Goal: Answer question/provide support: Share knowledge or assist other users

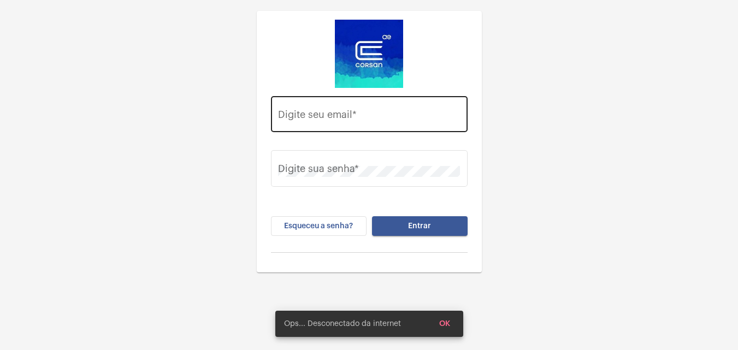
click at [416, 115] on input "Digite seu email *" at bounding box center [369, 116] width 182 height 11
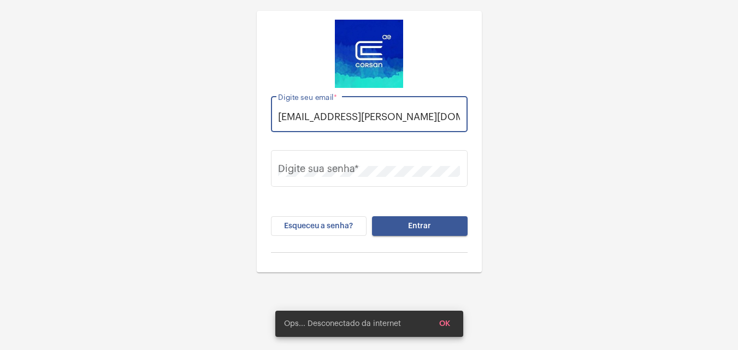
scroll to position [0, 4]
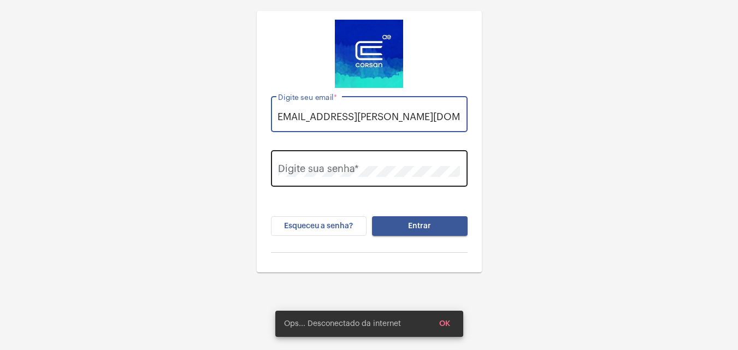
type input "thauany.nunes@operacaocorsan.com.br"
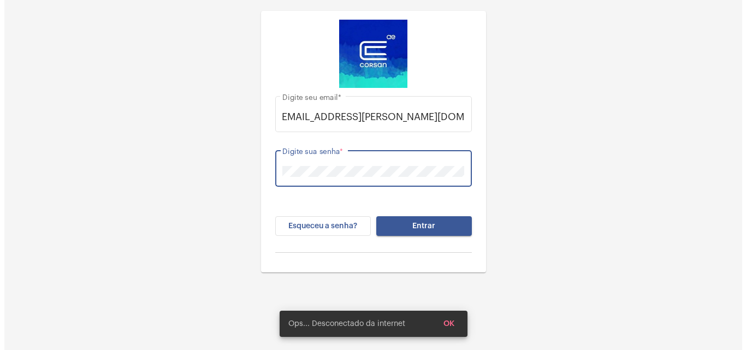
scroll to position [0, 0]
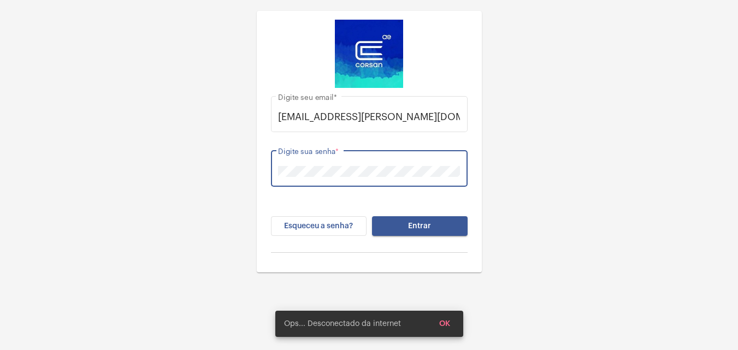
click at [372, 216] on button "Entrar" at bounding box center [420, 226] width 96 height 20
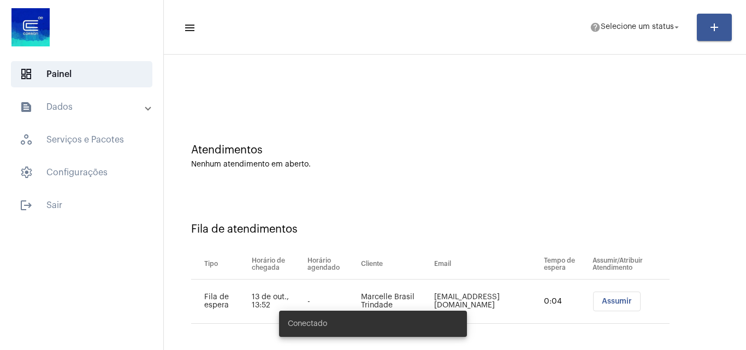
scroll to position [15, 0]
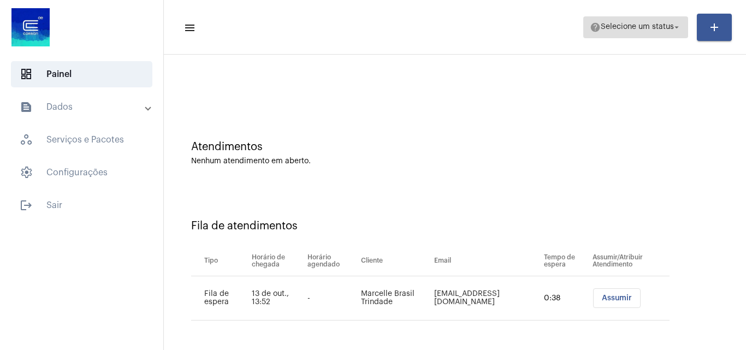
click at [640, 23] on span "Selecione um status" at bounding box center [637, 27] width 73 height 8
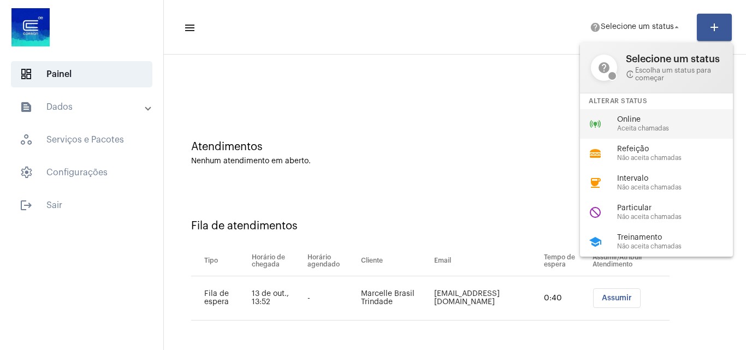
click at [657, 115] on div "online_prediction Online Aceita chamadas" at bounding box center [665, 123] width 170 height 29
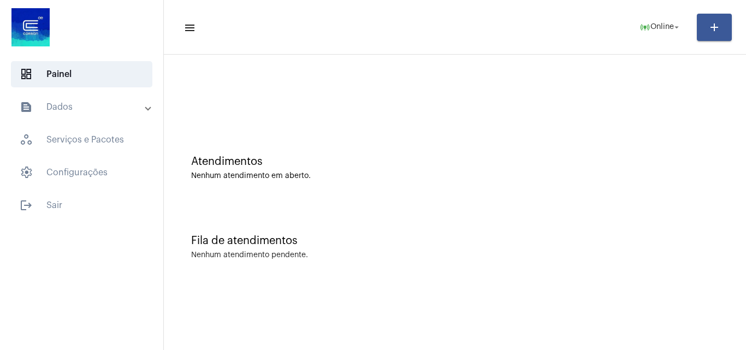
scroll to position [0, 0]
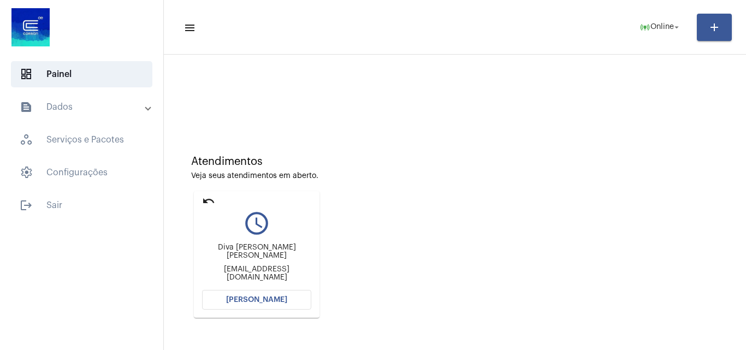
click at [280, 298] on span "Abrir Chamada" at bounding box center [256, 300] width 61 height 8
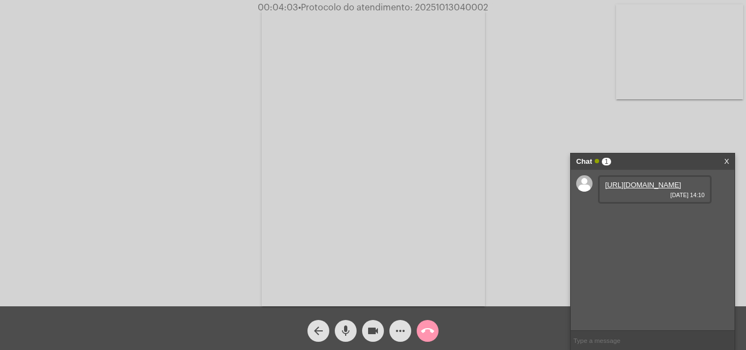
click at [661, 189] on link "https://neft-transfer-bucket.s3.amazonaws.com/temp-efa30edd-a4d8-cf78-53d5-fe36…" at bounding box center [643, 185] width 76 height 8
click at [634, 220] on link "https://neft-transfer-bucket.s3.amazonaws.com/temp-8227b6b3-6c72-7b18-477d-1030…" at bounding box center [643, 216] width 76 height 8
click at [649, 251] on link "https://neft-transfer-bucket.s3.amazonaws.com/temp-b489c6db-b180-932b-5948-3f5f…" at bounding box center [643, 247] width 76 height 8
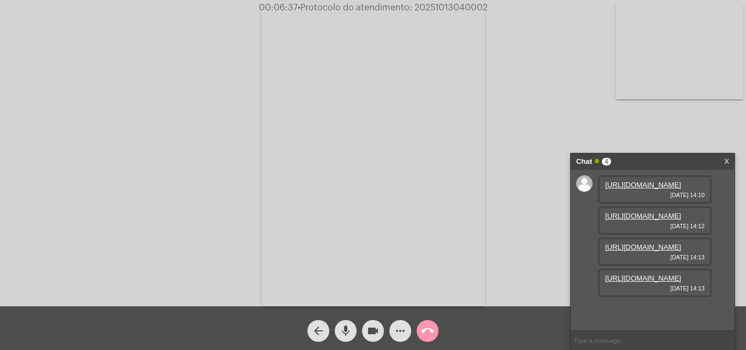
scroll to position [65, 0]
click at [650, 282] on link "https://neft-transfer-bucket.s3.amazonaws.com/temp-b6cf6a72-d7a1-f469-4e12-7519…" at bounding box center [643, 278] width 76 height 8
click at [644, 305] on link "https://neft-transfer-bucket.s3.amazonaws.com/temp-a1d341e5-6f92-c29c-c0a5-5aba…" at bounding box center [643, 309] width 76 height 8
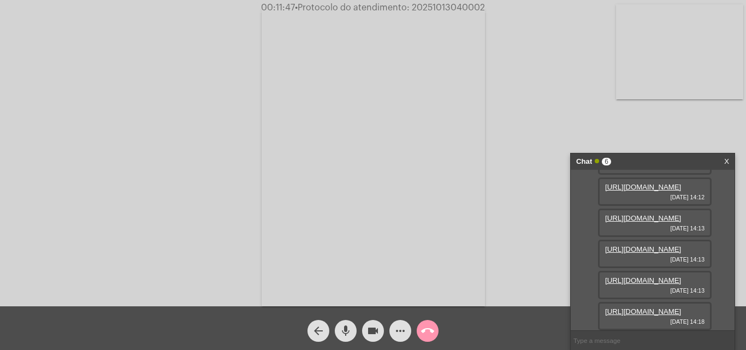
scroll to position [176, 0]
click at [642, 307] on link "https://neft-transfer-bucket.s3.amazonaws.com/temp-f967bc68-38c8-680a-0e9e-54dc…" at bounding box center [643, 311] width 76 height 8
click at [653, 245] on link "https://neft-transfer-bucket.s3.amazonaws.com/temp-39e02d7e-928a-67c1-2f70-abf0…" at bounding box center [643, 249] width 76 height 8
click at [657, 307] on link "https://neft-transfer-bucket.s3.amazonaws.com/temp-878b69d3-2597-175f-1d20-dde8…" at bounding box center [643, 311] width 76 height 8
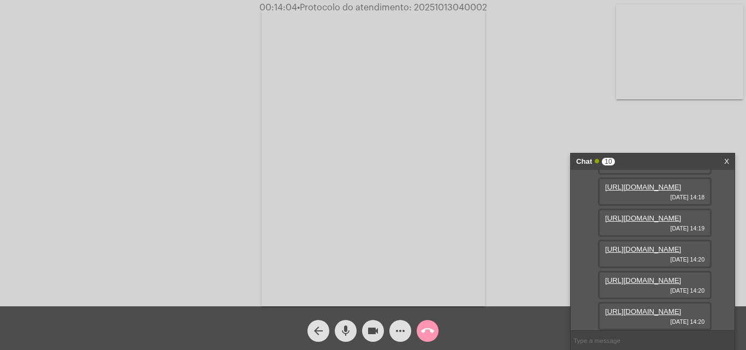
click at [644, 191] on link "https://neft-transfer-bucket.s3.amazonaws.com/temp-f967bc68-38c8-680a-0e9e-54dc…" at bounding box center [643, 187] width 76 height 8
click at [636, 222] on link "https://neft-transfer-bucket.s3.amazonaws.com/temp-c9746e6e-e7ac-2f6e-e39e-0de5…" at bounding box center [643, 218] width 76 height 8
click at [643, 164] on div "Chat 10" at bounding box center [641, 161] width 130 height 16
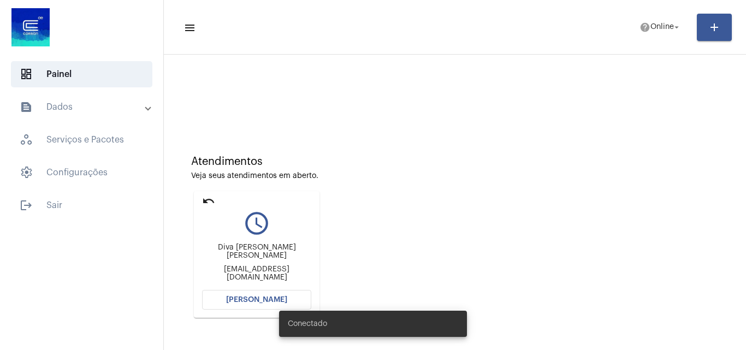
scroll to position [77, 0]
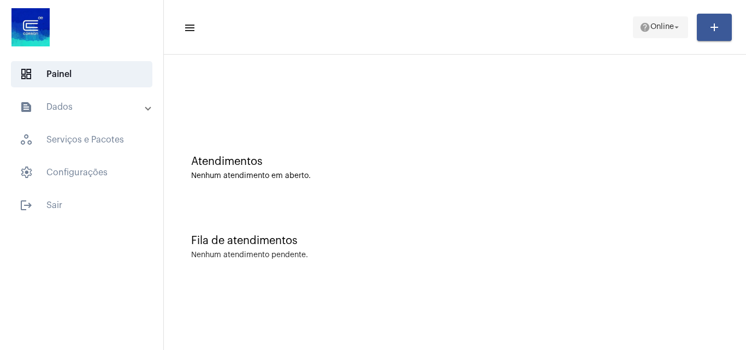
click at [650, 28] on span "Online" at bounding box center [661, 27] width 23 height 8
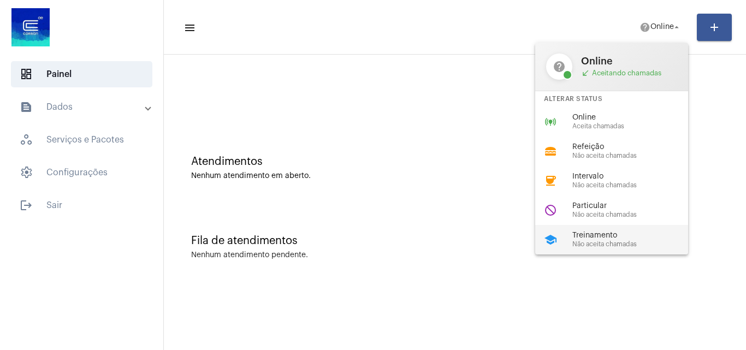
click at [600, 233] on span "Treinamento" at bounding box center [634, 236] width 124 height 8
